Goal: Information Seeking & Learning: Check status

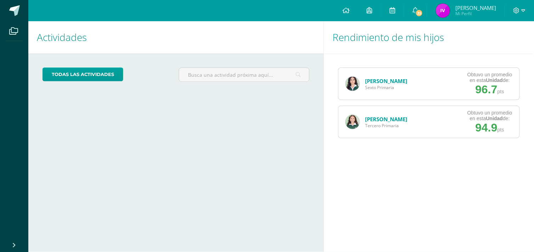
click at [369, 84] on link "[PERSON_NAME]" at bounding box center [386, 81] width 42 height 7
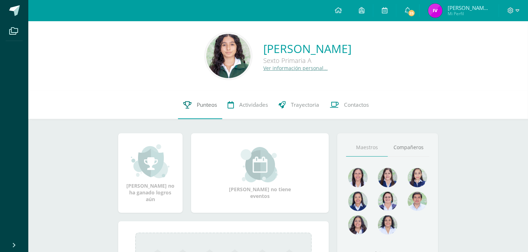
click at [207, 103] on span "Punteos" at bounding box center [207, 104] width 20 height 7
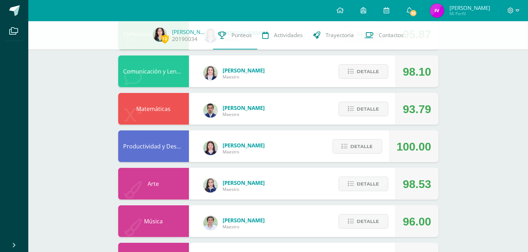
scroll to position [357, 0]
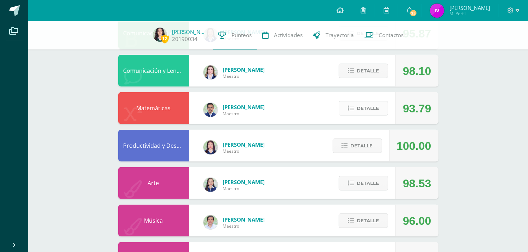
click at [371, 112] on span "Detalle" at bounding box center [368, 108] width 22 height 13
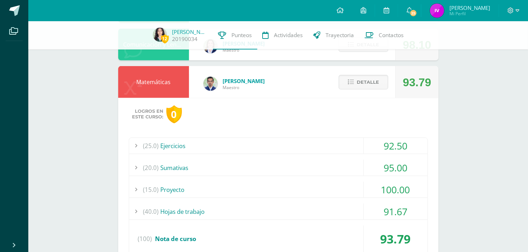
scroll to position [388, 0]
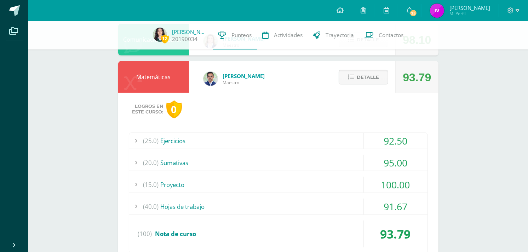
drag, startPoint x: 300, startPoint y: 135, endPoint x: 292, endPoint y: 194, distance: 59.0
click at [292, 194] on div "(25.0) Ejercicios 92.50 Hoja de Ejercicios con operaciones sobre uso de dinero.…" at bounding box center [278, 193] width 299 height 121
click at [289, 204] on div "(40.0) Hojas de trabajo" at bounding box center [278, 207] width 298 height 16
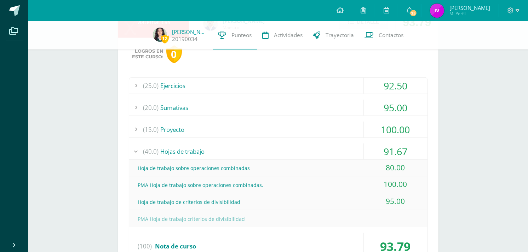
scroll to position [440, 0]
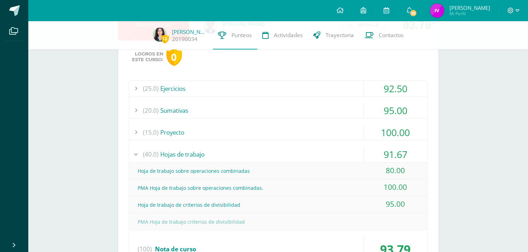
click at [329, 90] on div "(25.0) Ejercicios" at bounding box center [278, 89] width 298 height 16
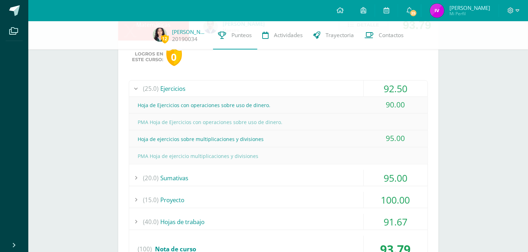
click at [280, 192] on div "(15.0) Proyecto" at bounding box center [278, 200] width 298 height 16
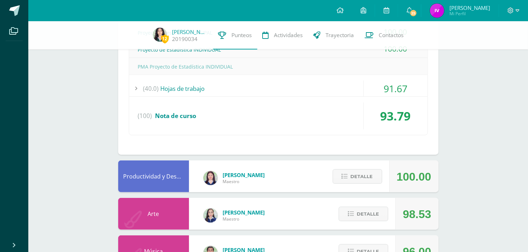
scroll to position [639, 0]
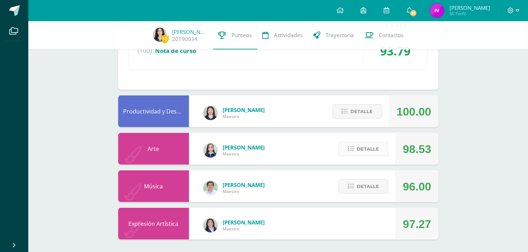
click at [348, 148] on icon at bounding box center [351, 149] width 6 height 6
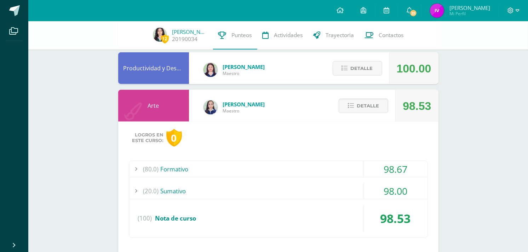
click at [325, 170] on div "(80.0) Formativo" at bounding box center [278, 169] width 298 height 16
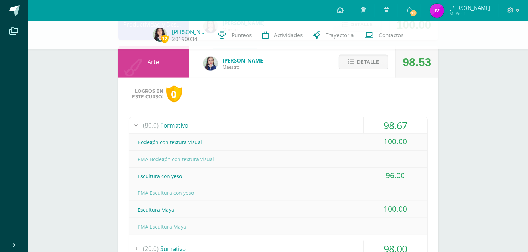
scroll to position [660, 0]
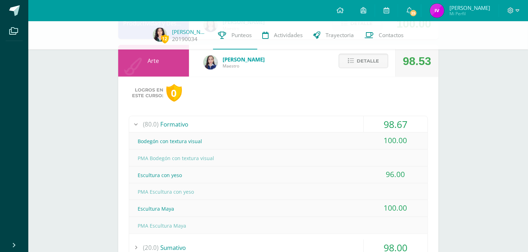
click at [303, 208] on div "Escultura Maya" at bounding box center [278, 209] width 298 height 16
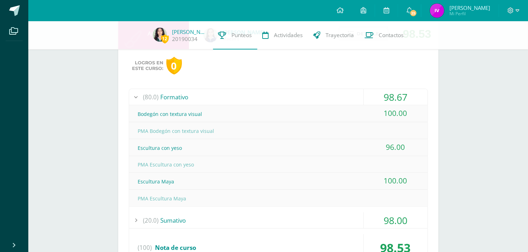
scroll to position [687, 0]
click at [298, 217] on div "(20.0) [GEOGRAPHIC_DATA]" at bounding box center [278, 220] width 298 height 16
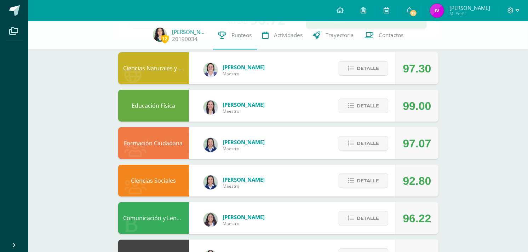
scroll to position [0, 0]
